Goal: Check status: Check status

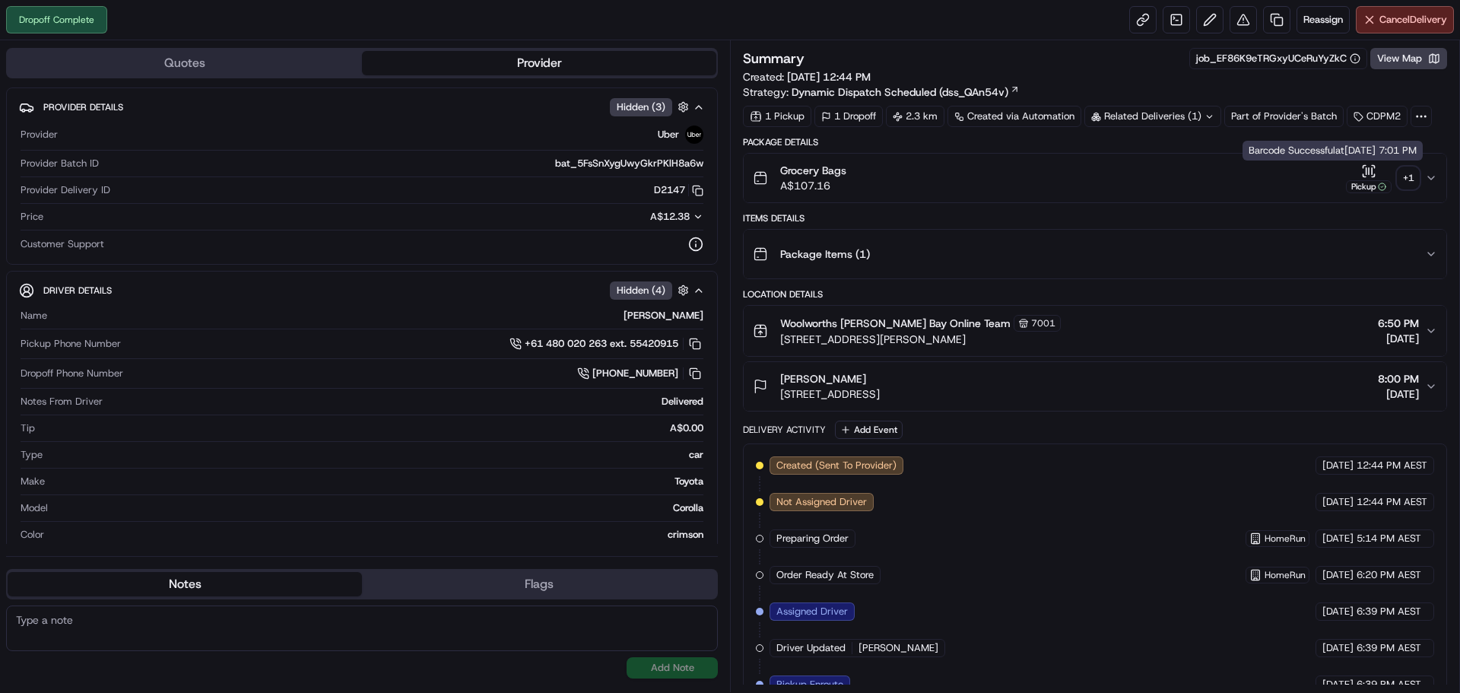
click at [1427, 188] on button "Grocery Bags A$107.16 Pickup + 1" at bounding box center [1095, 178] width 703 height 49
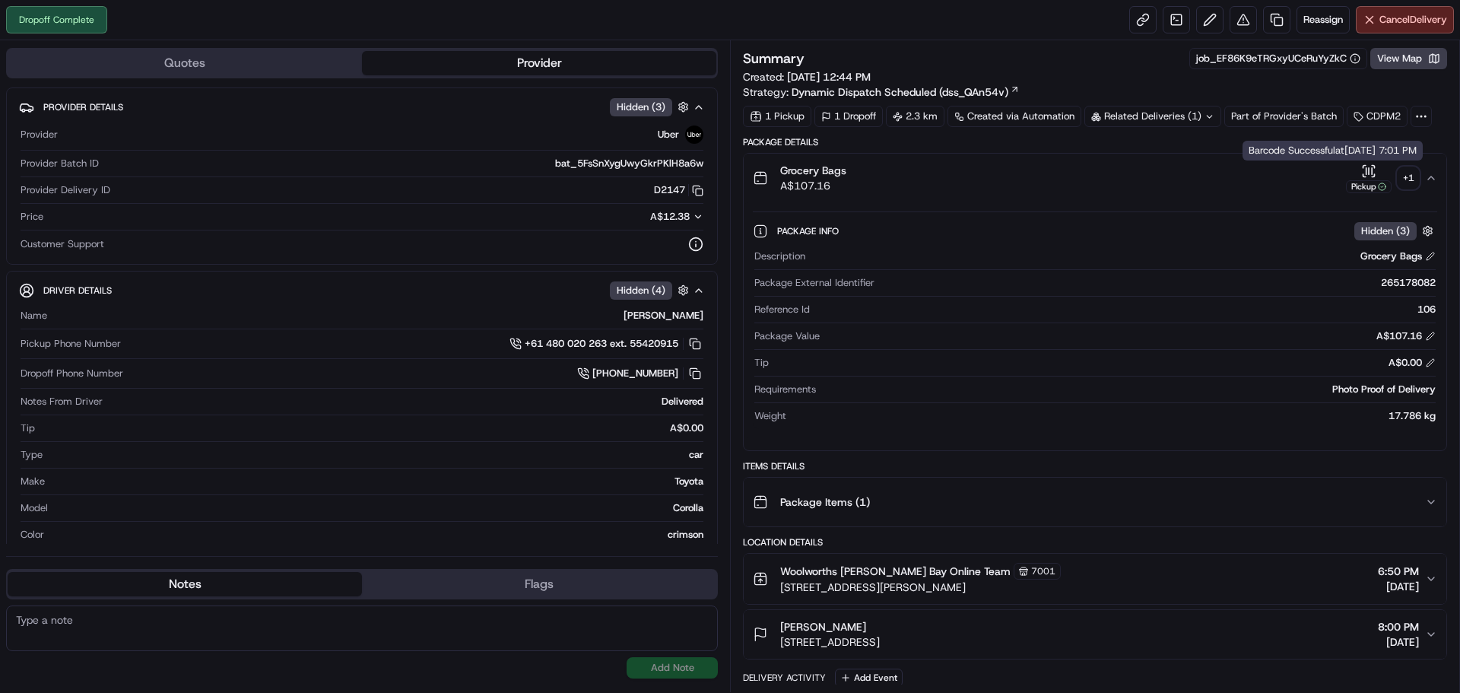
click at [1388, 176] on div "Pickup" at bounding box center [1369, 179] width 46 height 30
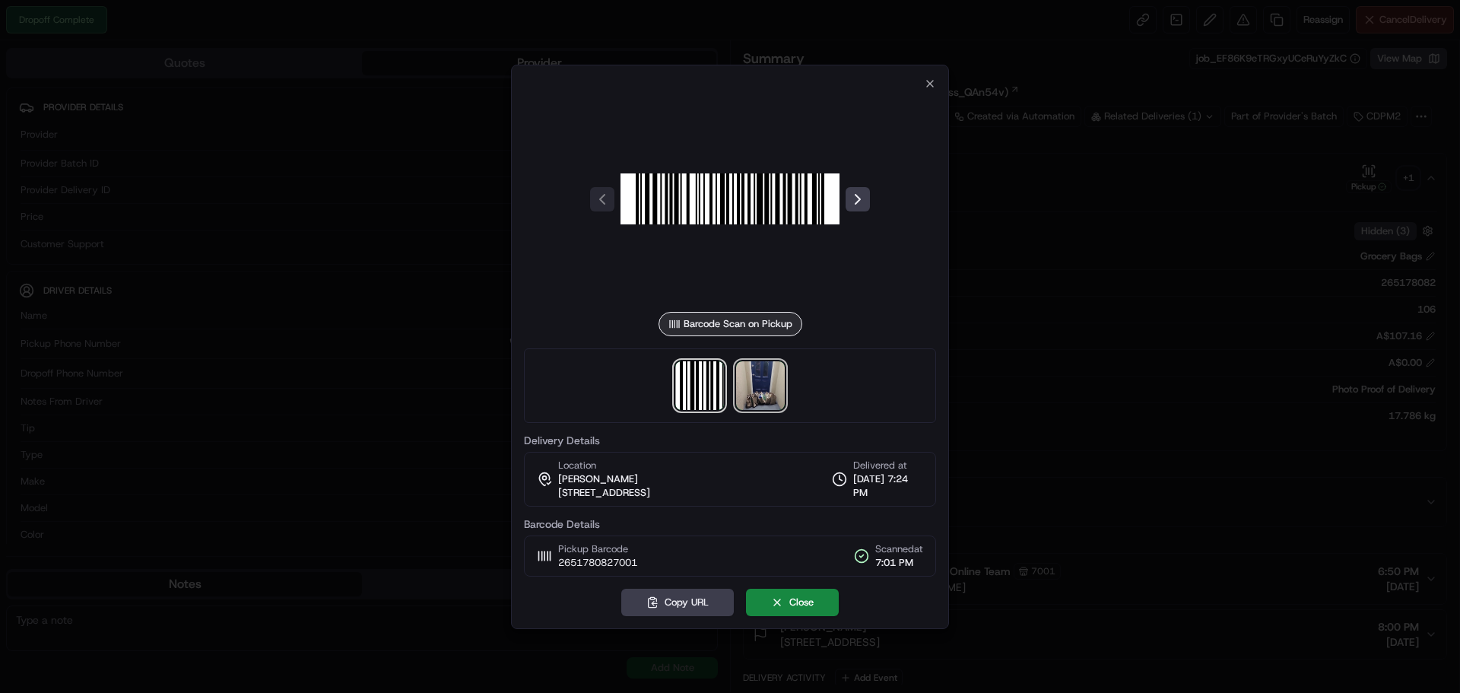
click at [767, 392] on img at bounding box center [760, 385] width 49 height 49
click at [1097, 283] on div at bounding box center [730, 346] width 1460 height 693
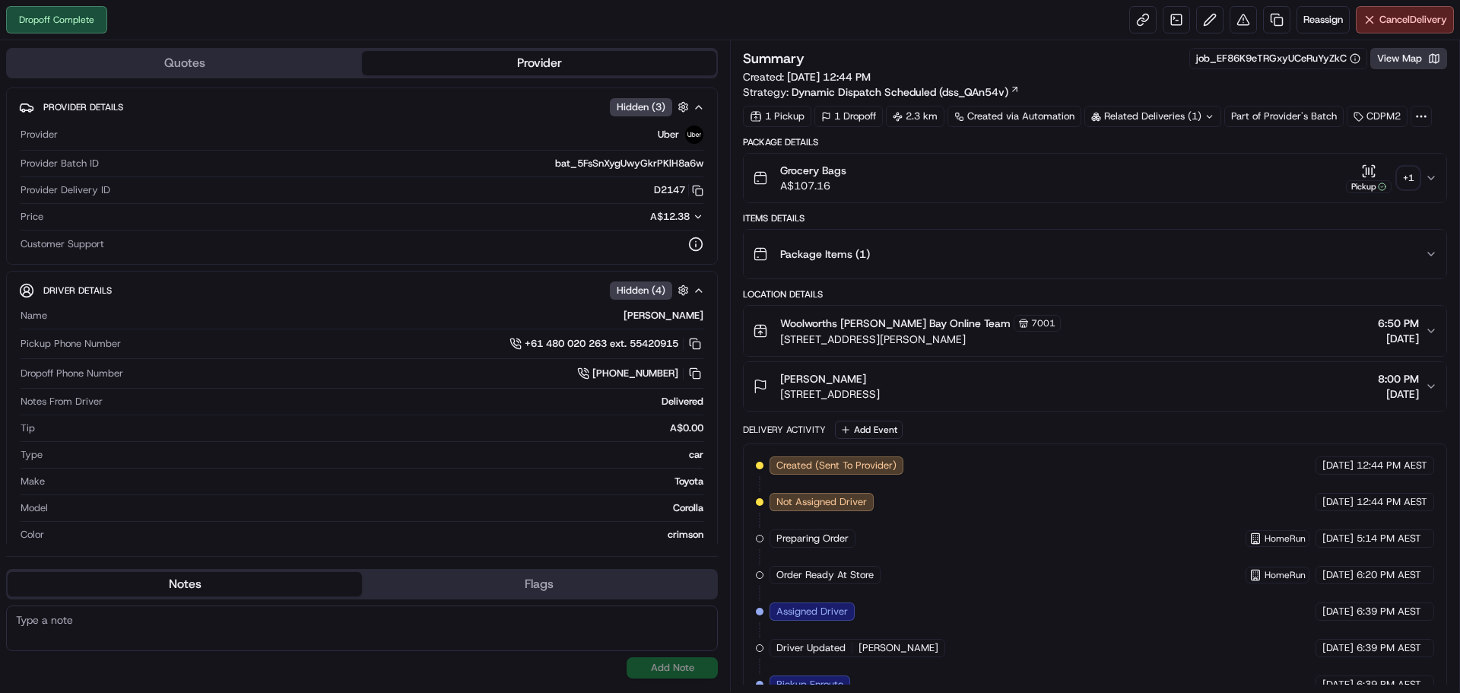
click at [1402, 67] on button "View Map" at bounding box center [1409, 58] width 77 height 21
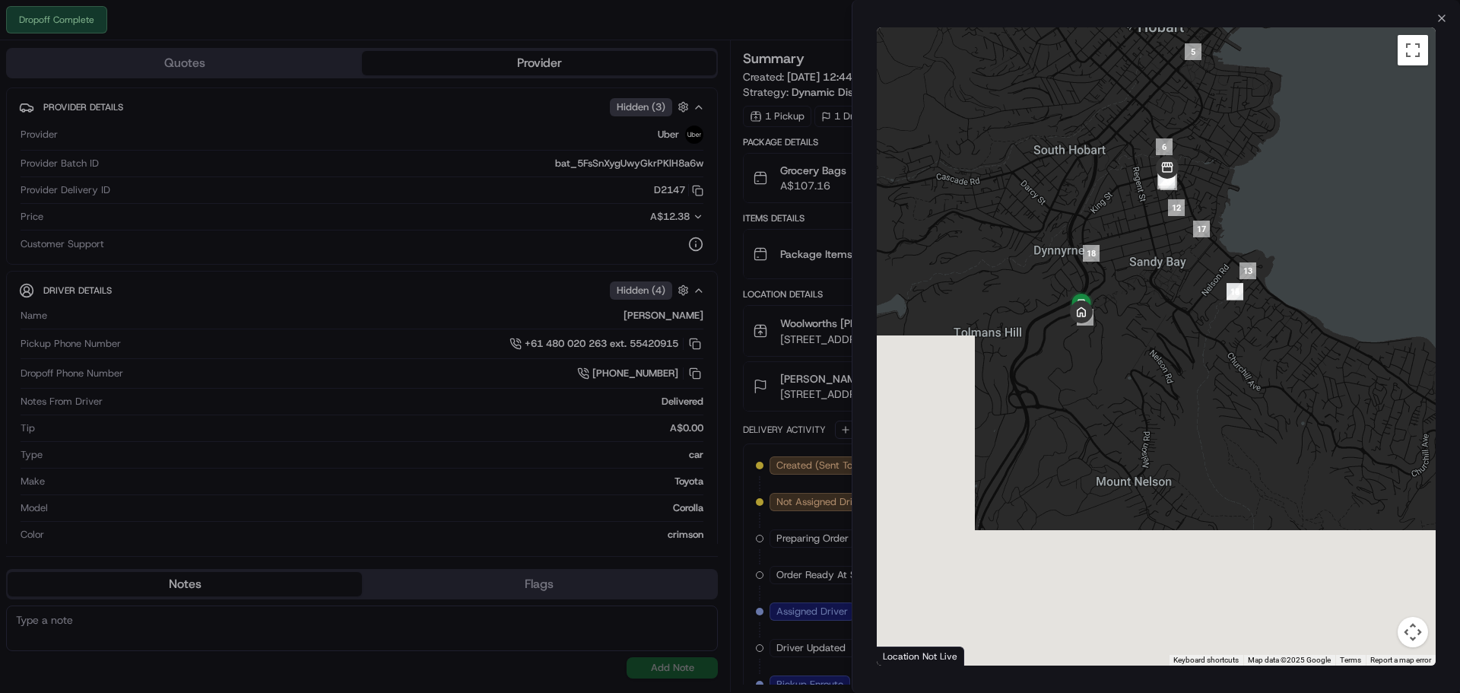
drag, startPoint x: 1186, startPoint y: 590, endPoint x: 1136, endPoint y: 252, distance: 342.2
click at [1136, 252] on div at bounding box center [1156, 346] width 559 height 638
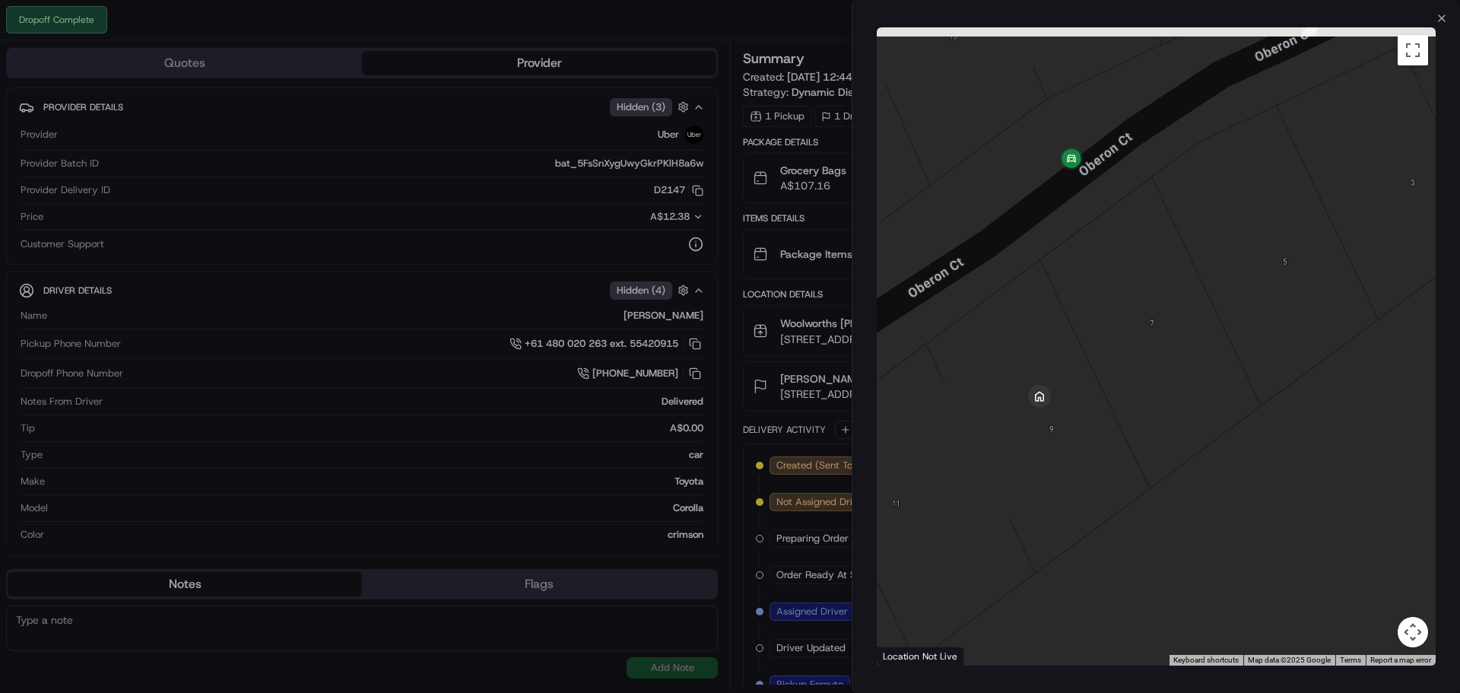
drag, startPoint x: 1145, startPoint y: 218, endPoint x: 1074, endPoint y: 256, distance: 79.9
click at [1074, 256] on div at bounding box center [1156, 346] width 559 height 638
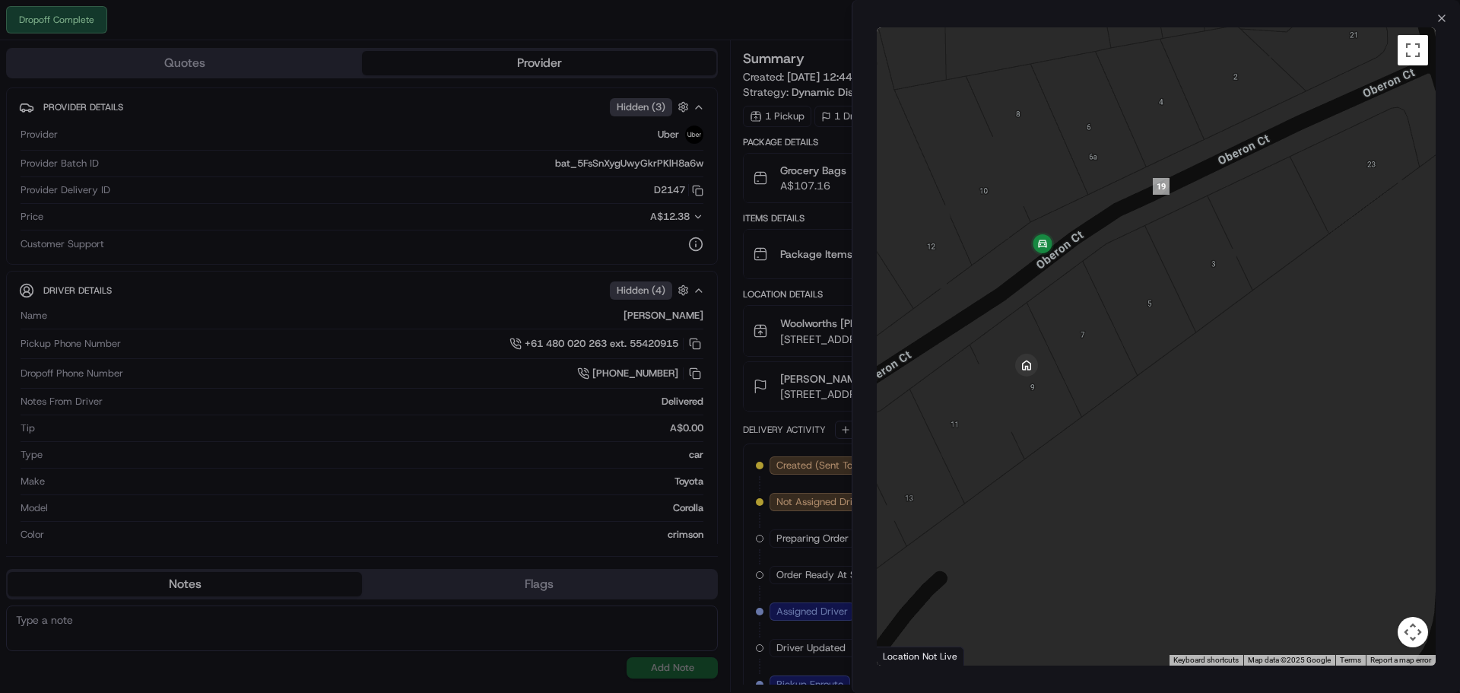
drag, startPoint x: 1093, startPoint y: 284, endPoint x: 1053, endPoint y: 324, distance: 56.5
click at [1054, 324] on div at bounding box center [1156, 346] width 559 height 638
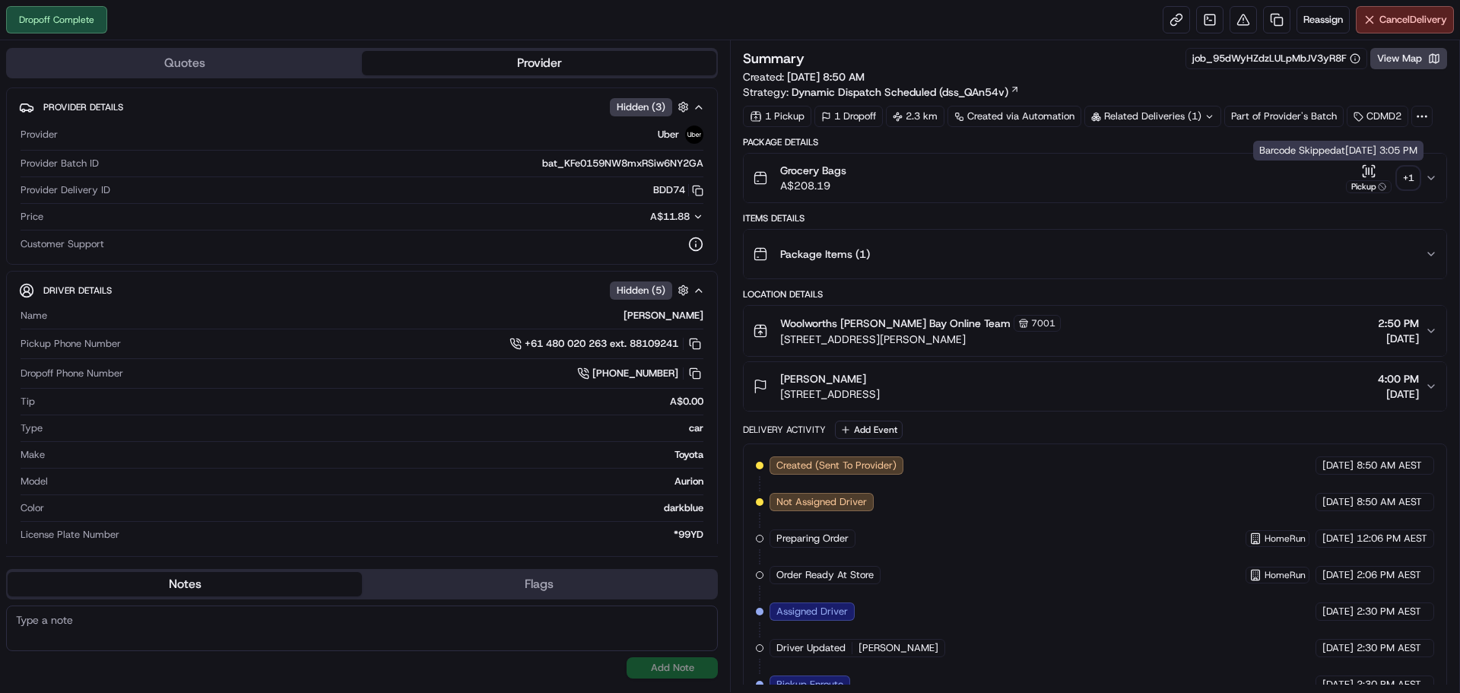
click at [1401, 170] on div "+ 1" at bounding box center [1408, 177] width 21 height 21
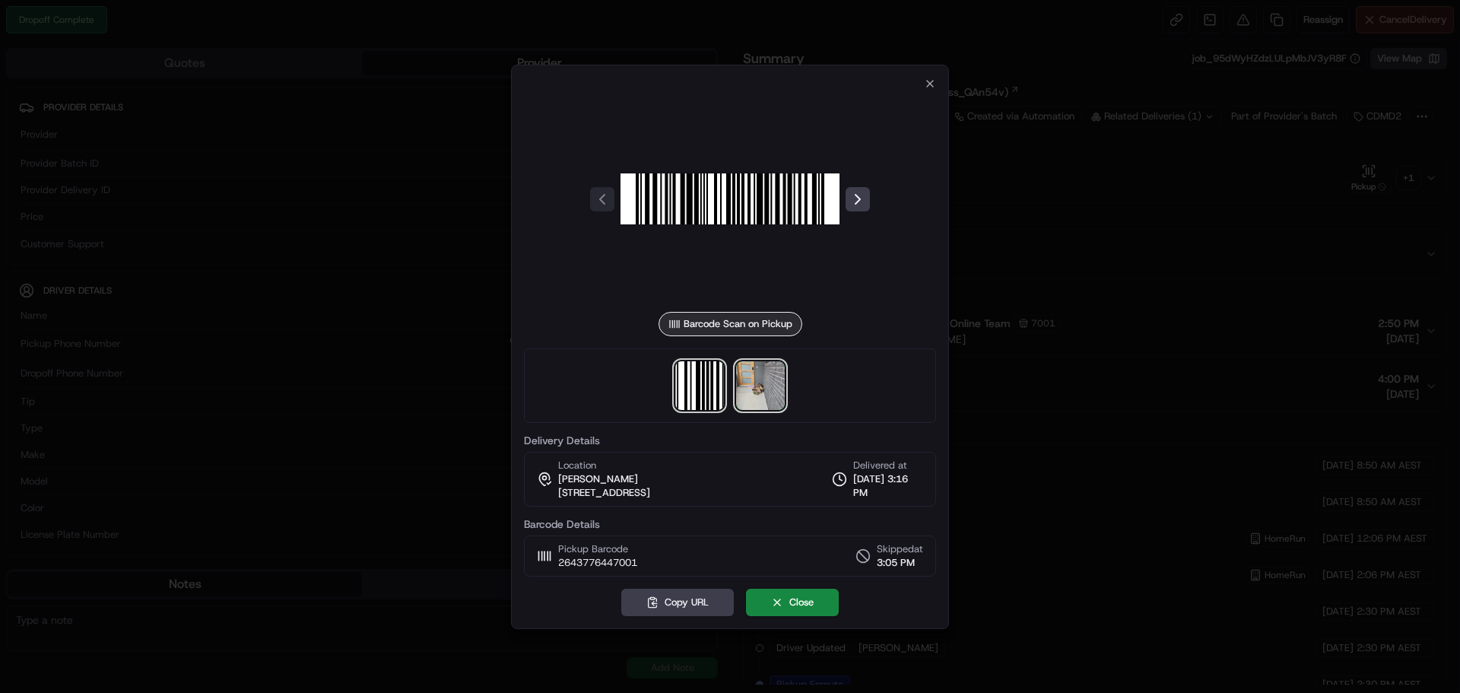
click at [756, 390] on img at bounding box center [760, 385] width 49 height 49
